Goal: Task Accomplishment & Management: Use online tool/utility

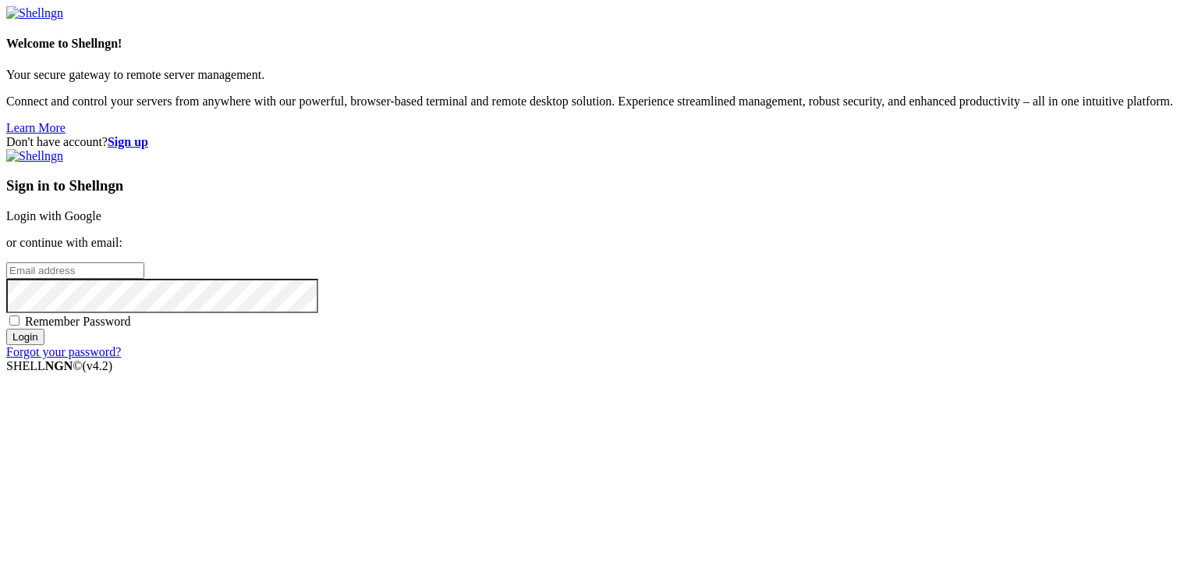
click at [101, 209] on link "Login with Google" at bounding box center [53, 215] width 95 height 13
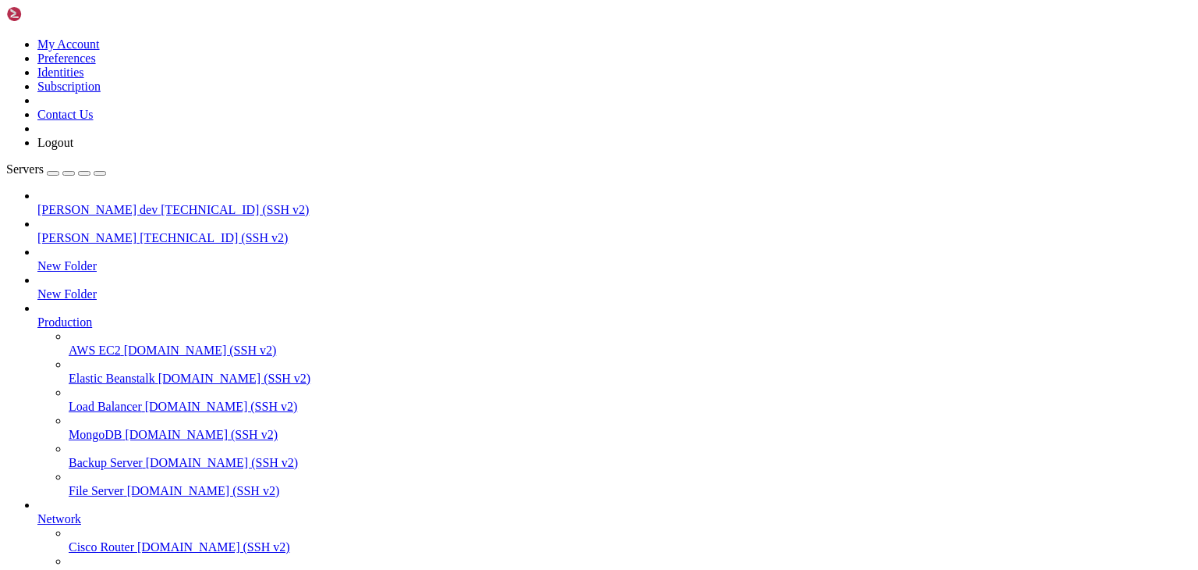
click at [68, 203] on span "[PERSON_NAME] dev" at bounding box center [97, 209] width 120 height 13
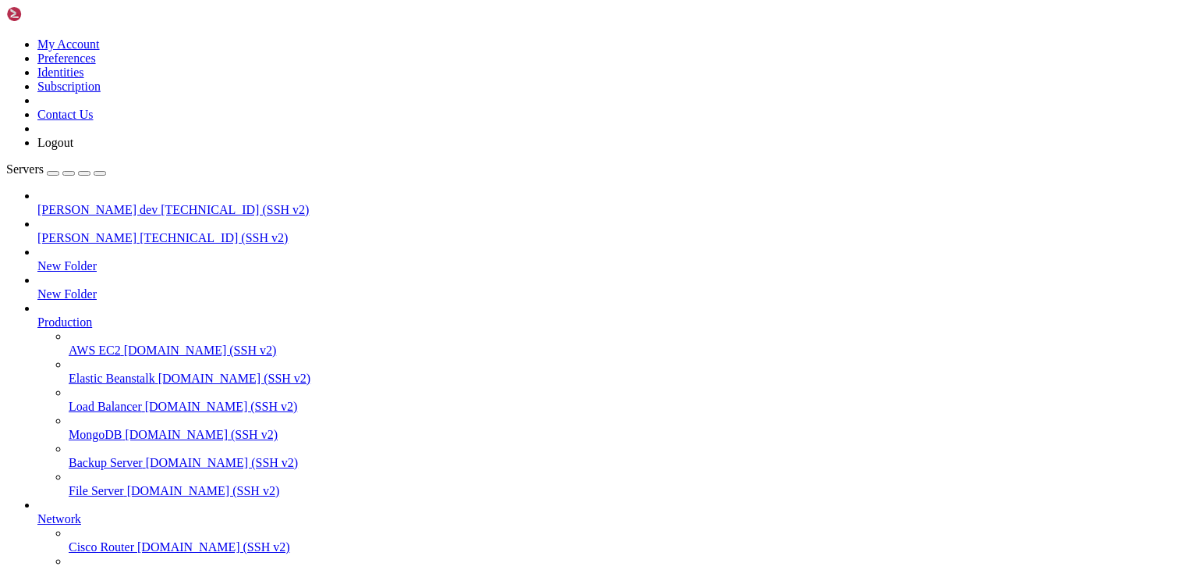
type input "/public_html"
